Goal: Navigation & Orientation: Find specific page/section

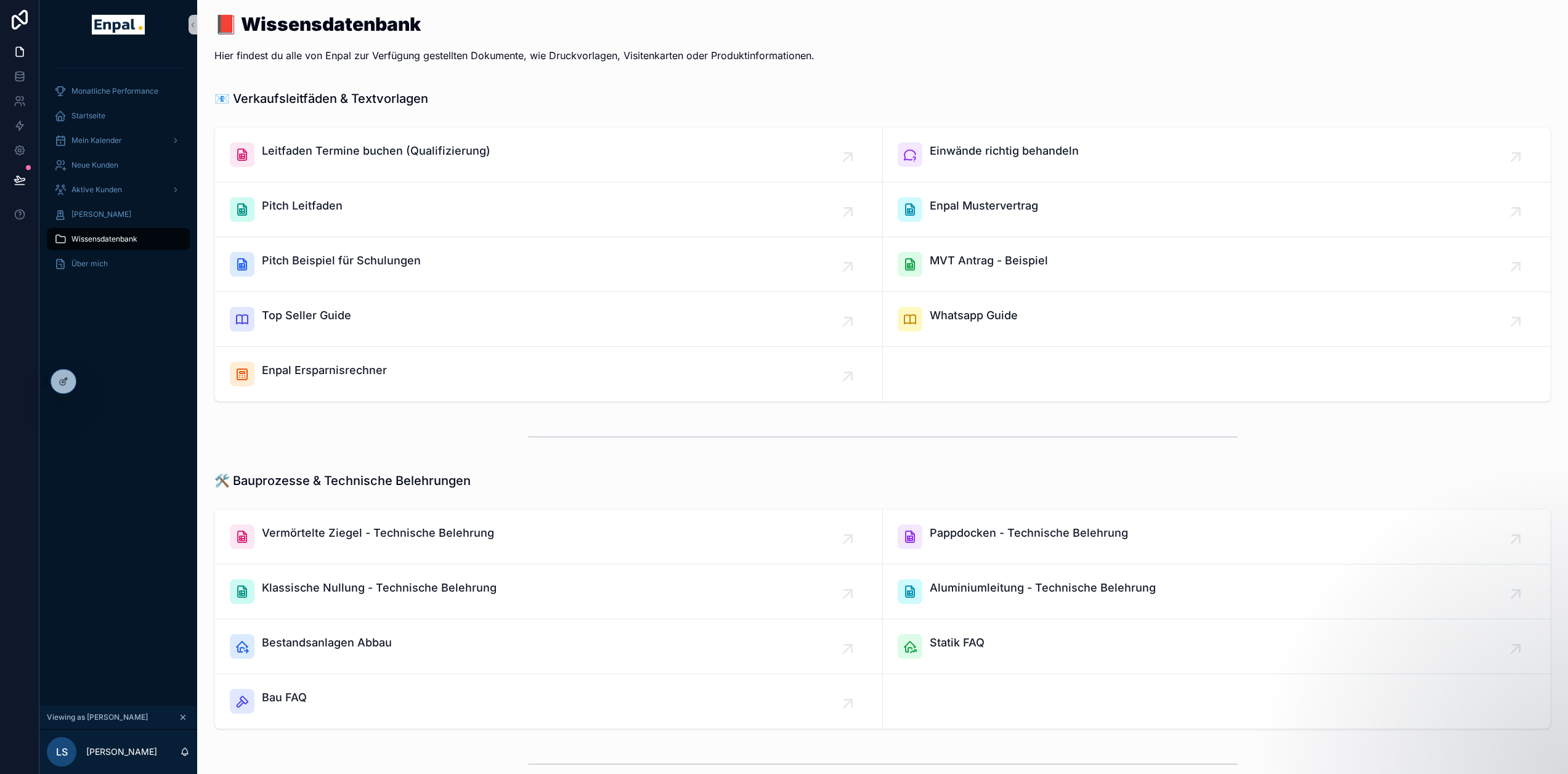
scroll to position [0, 9]
click at [14, 156] on icon at bounding box center [20, 150] width 12 height 12
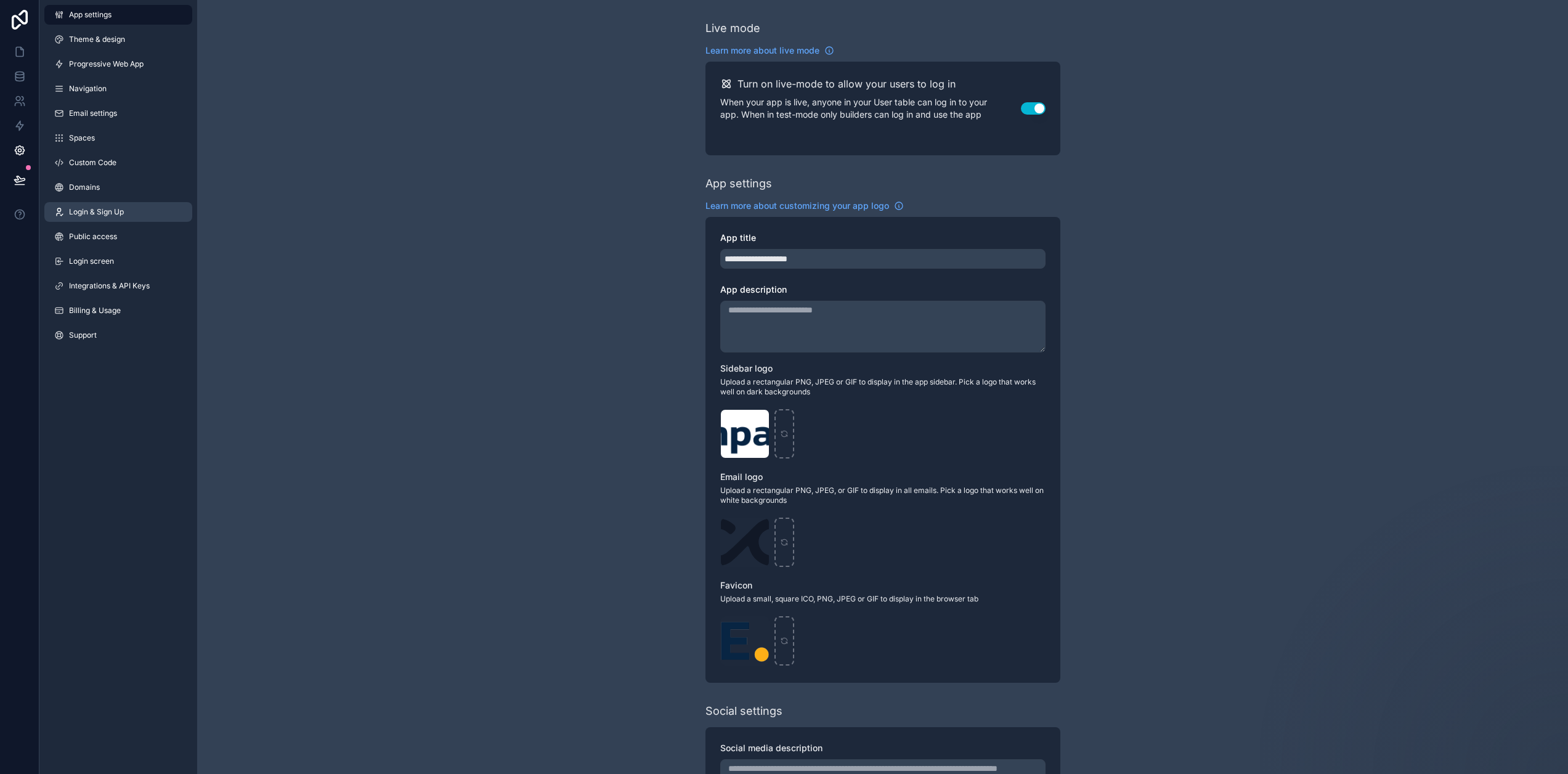
click at [104, 206] on link "Login & Sign Up" at bounding box center [118, 212] width 148 height 20
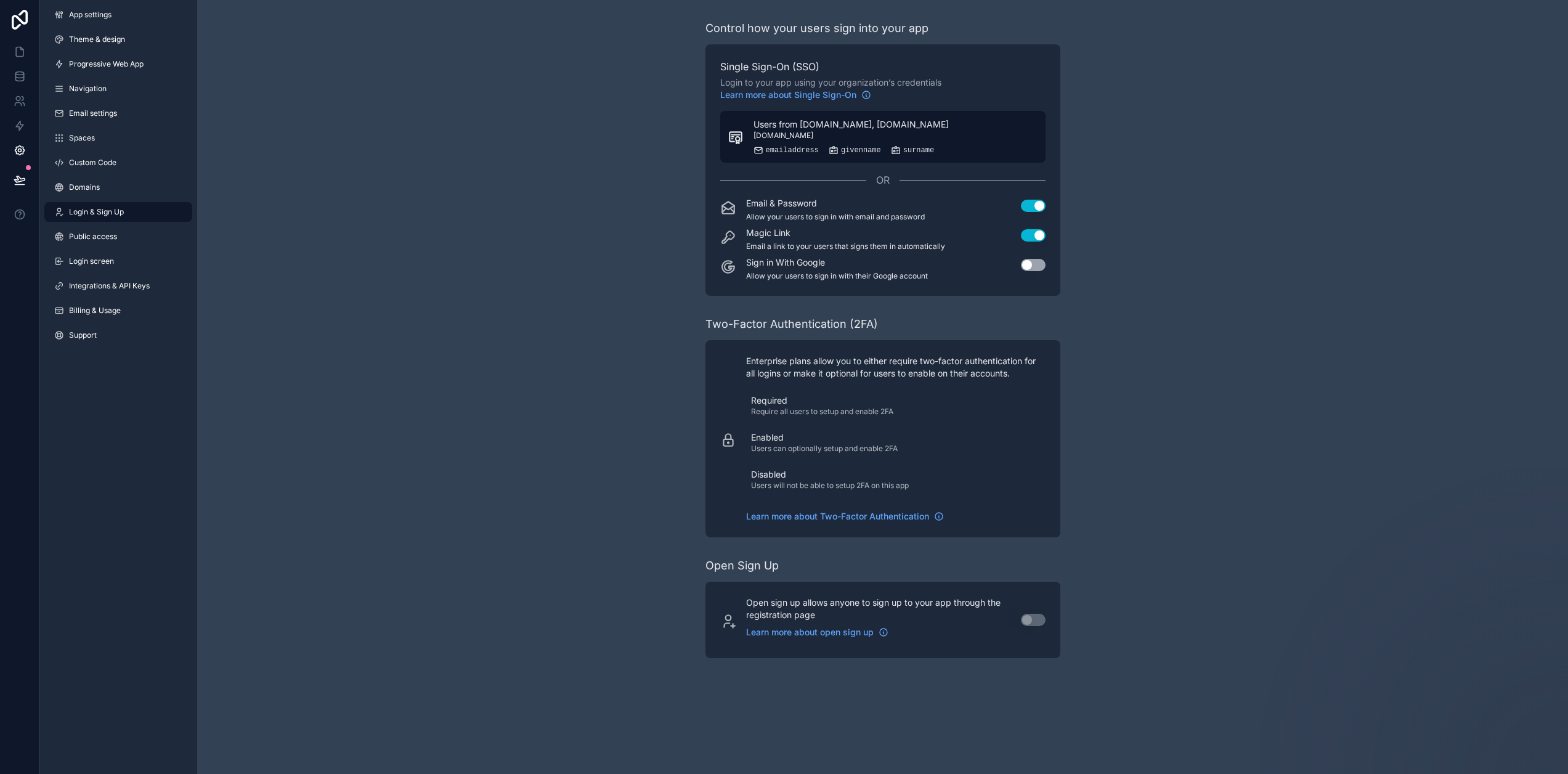
click at [814, 136] on span "[DOMAIN_NAME]" at bounding box center [784, 135] width 60 height 10
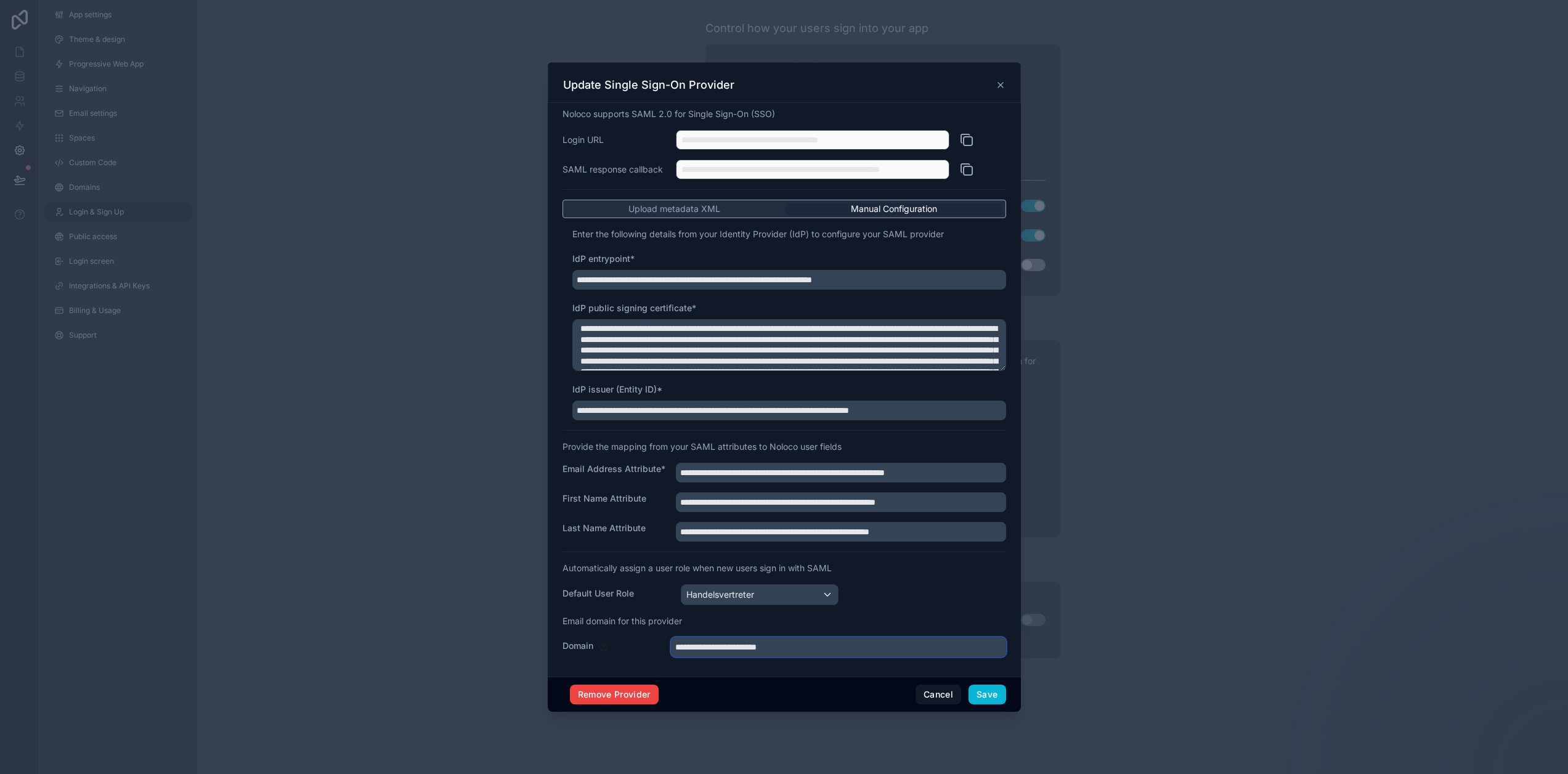
drag, startPoint x: 784, startPoint y: 654, endPoint x: 709, endPoint y: 654, distance: 75.0
click at [709, 654] on input "**********" at bounding box center [838, 647] width 335 height 20
click at [645, 650] on div "Domain" at bounding box center [616, 647] width 109 height 15
click at [998, 88] on icon at bounding box center [1000, 85] width 10 height 10
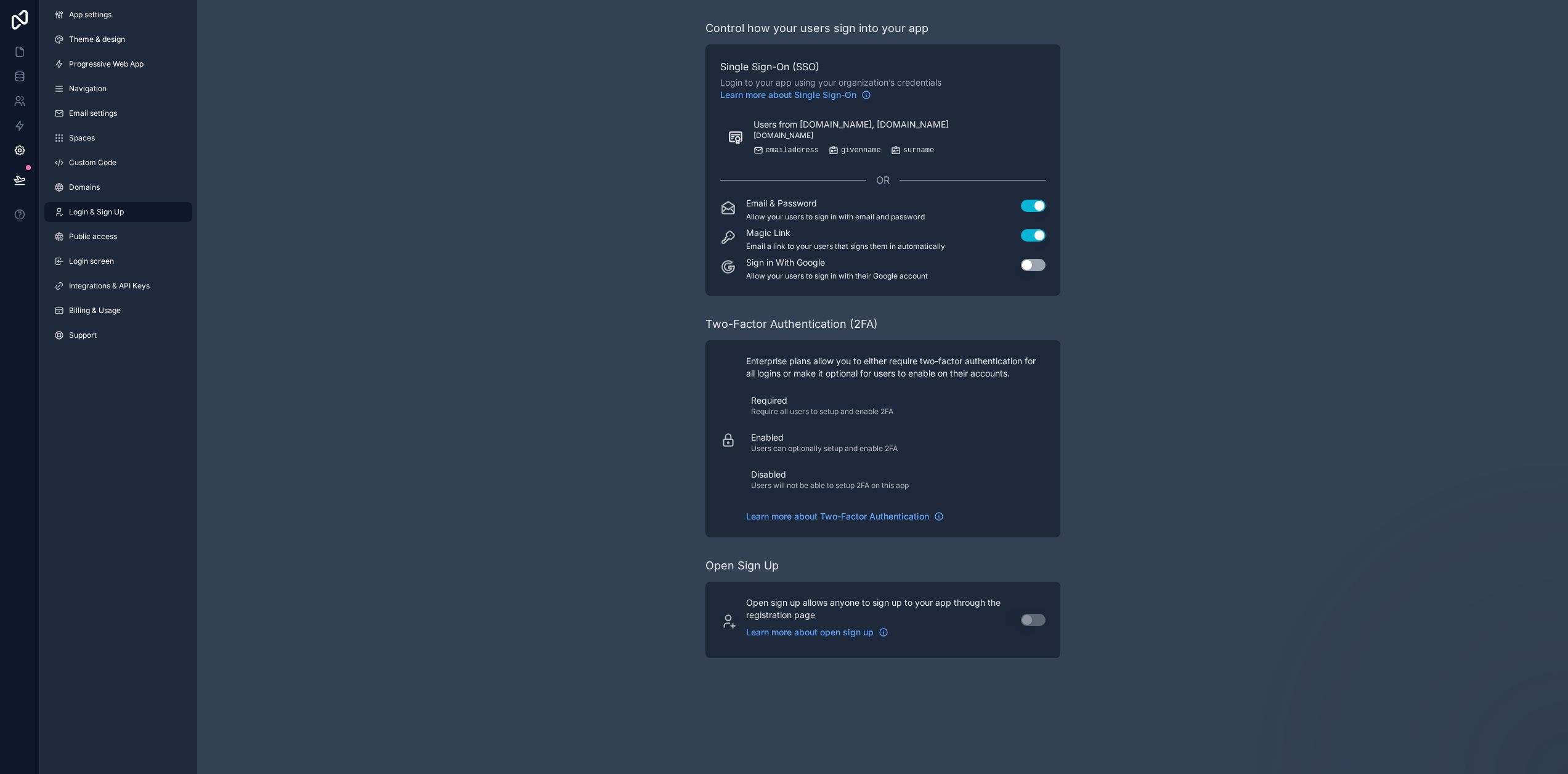
click at [1429, 433] on div "Control how your users sign into your app Single Sign-On (SSO) Login to your ap…" at bounding box center [883, 339] width 1371 height 678
click at [16, 53] on icon at bounding box center [20, 52] width 7 height 9
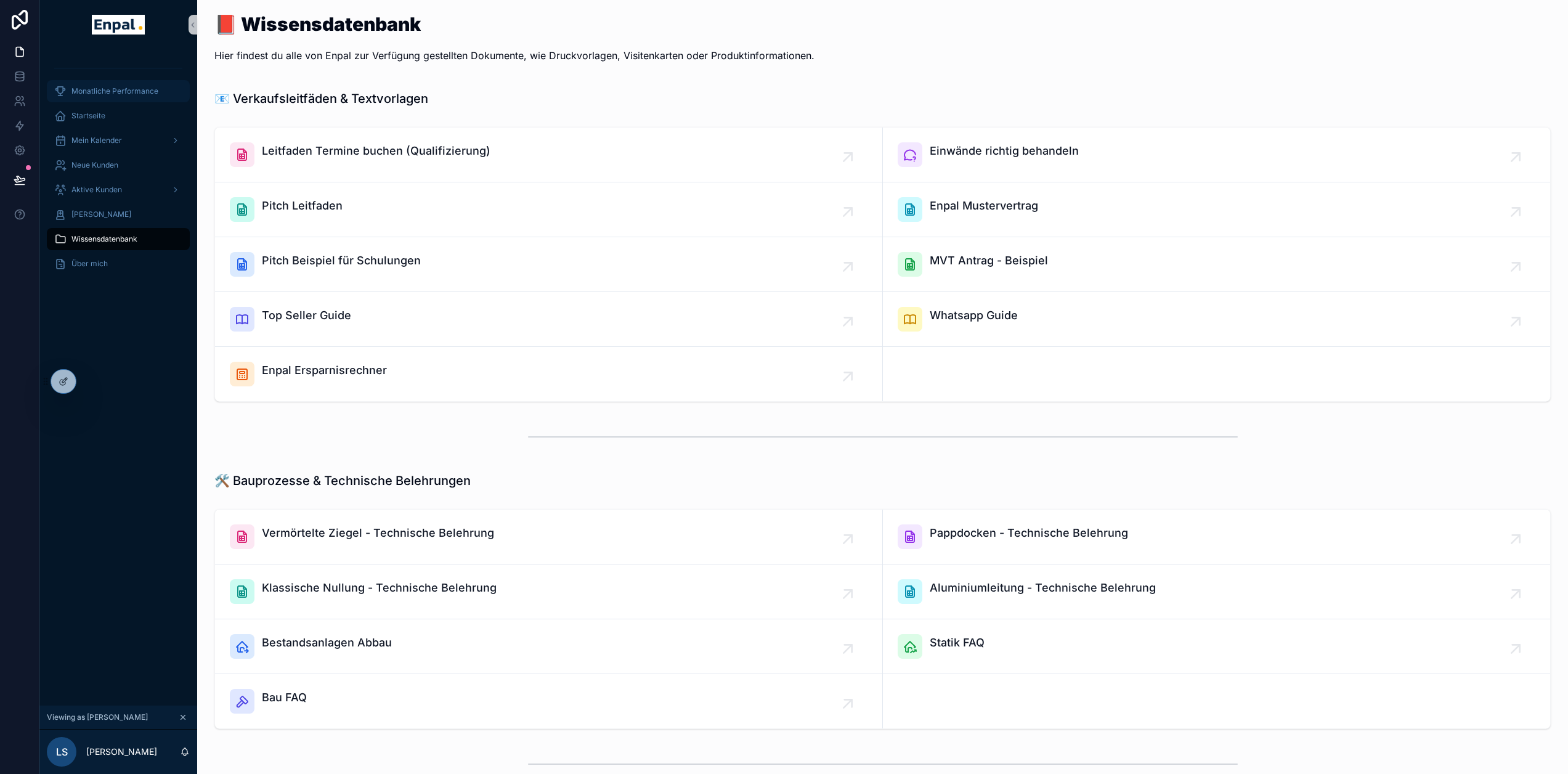
click at [87, 90] on span "Monatliche Performance" at bounding box center [115, 91] width 87 height 10
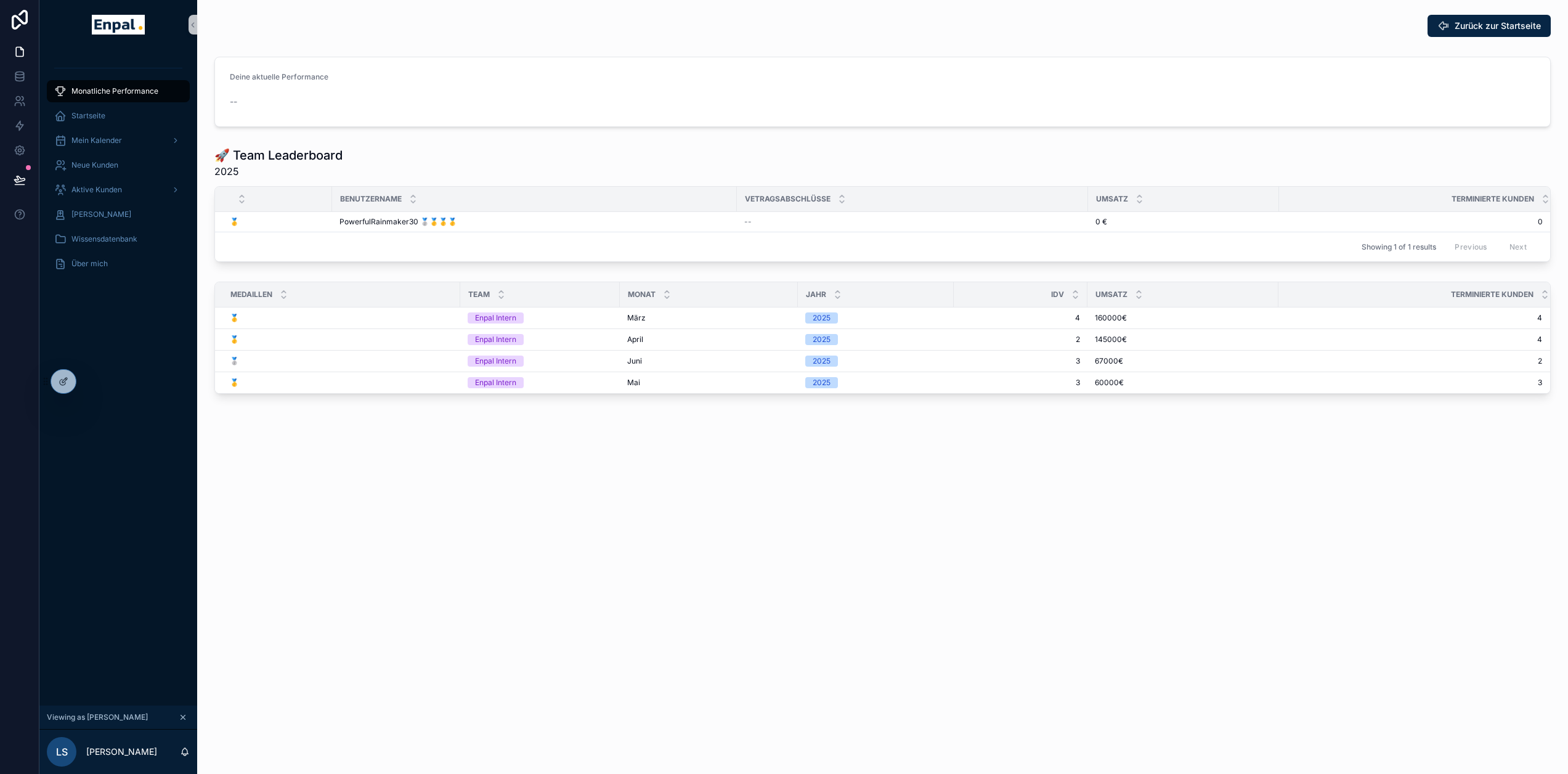
click at [691, 445] on div "Zurück zur Startseite Deine aktuelle Performance -- 🚀 Team Leaderboard 2025 Ben…" at bounding box center [883, 241] width 1371 height 482
click at [102, 156] on div "Neue Kunden" at bounding box center [118, 165] width 128 height 20
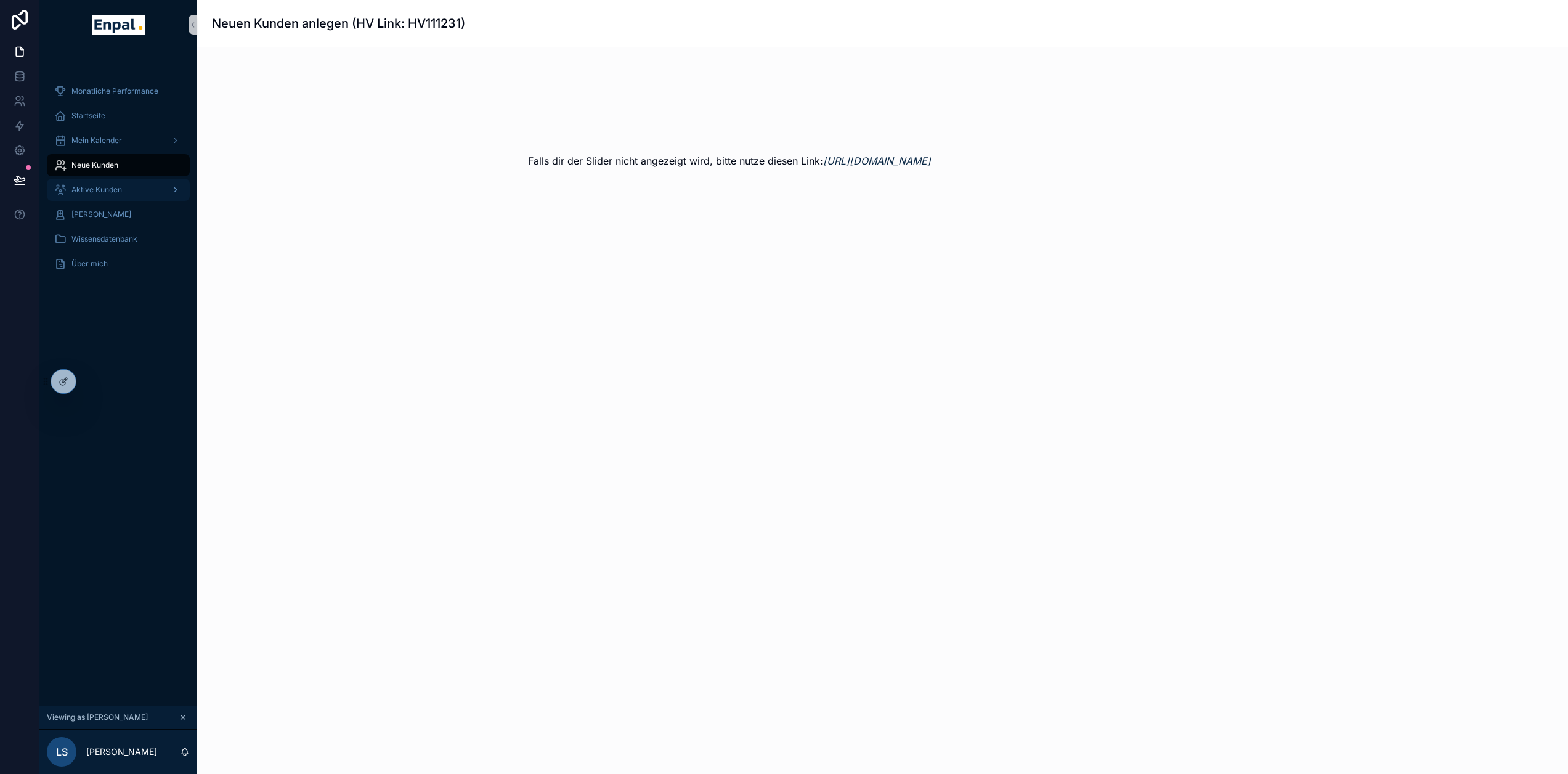
click at [97, 187] on span "Aktive Kunden" at bounding box center [97, 189] width 51 height 10
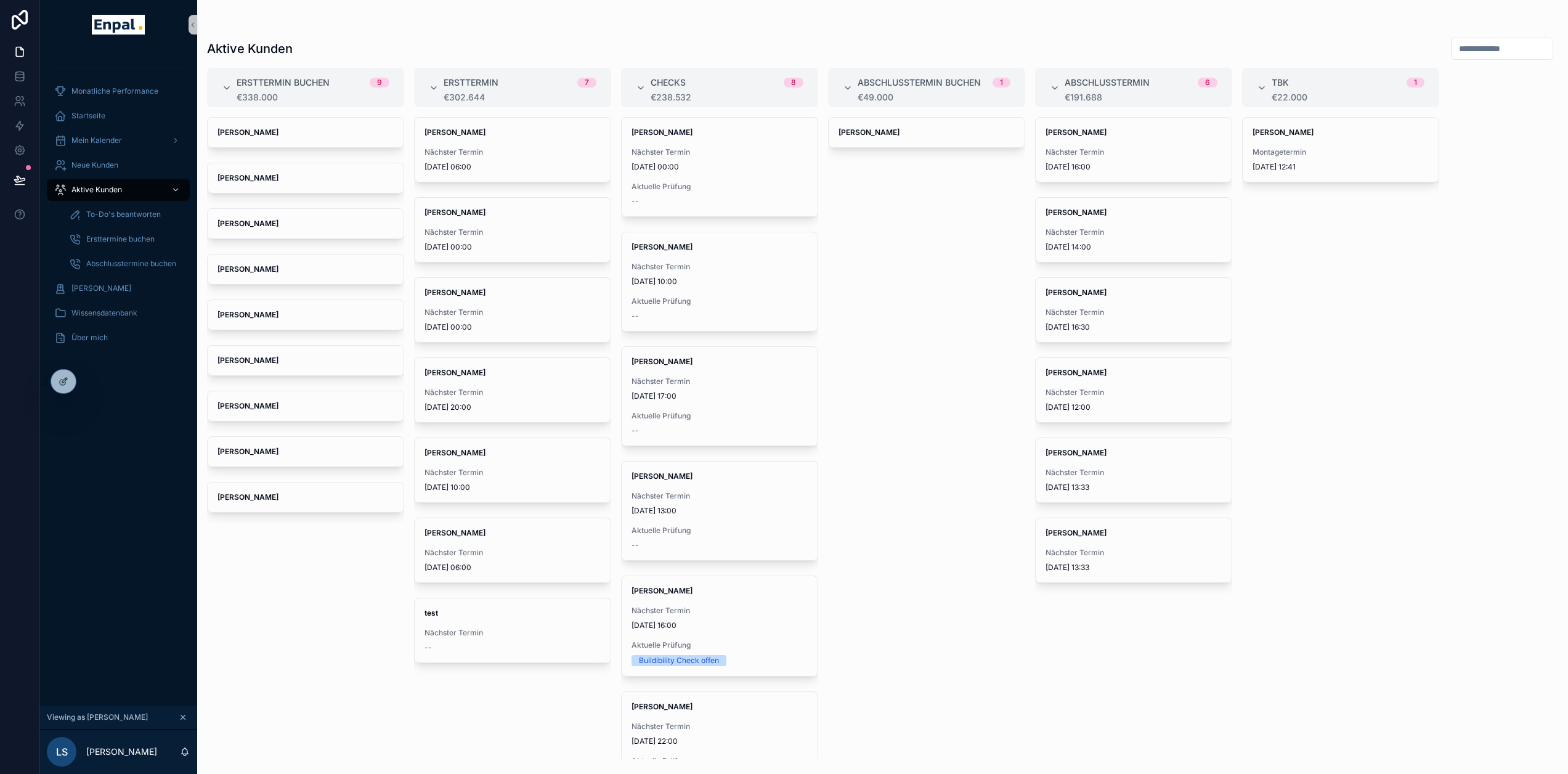
click at [1003, 519] on div "[PERSON_NAME]" at bounding box center [926, 438] width 197 height 642
click at [889, 383] on div "[PERSON_NAME]" at bounding box center [926, 438] width 197 height 642
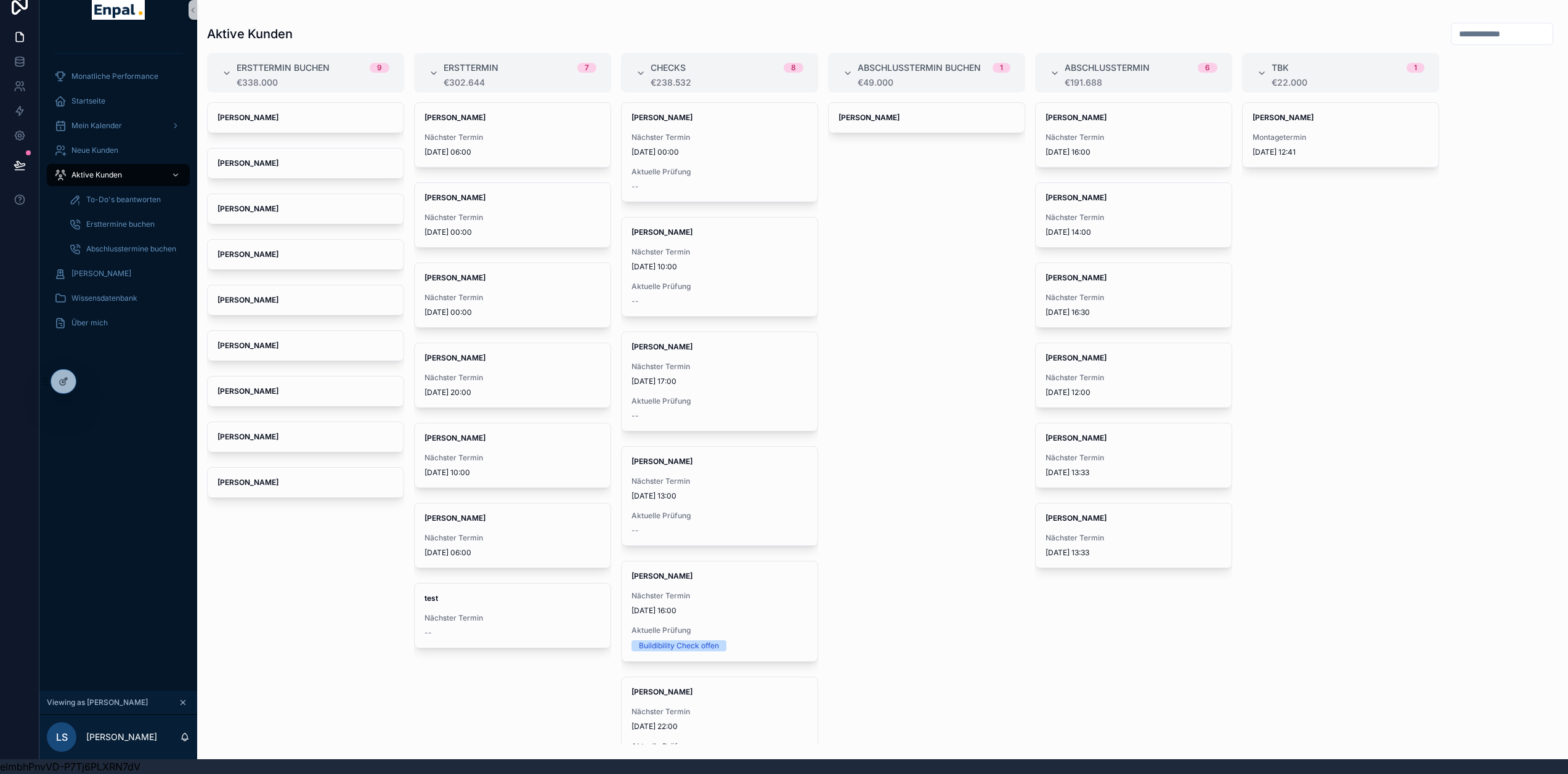
scroll to position [24, 9]
